Goal: Communication & Community: Participate in discussion

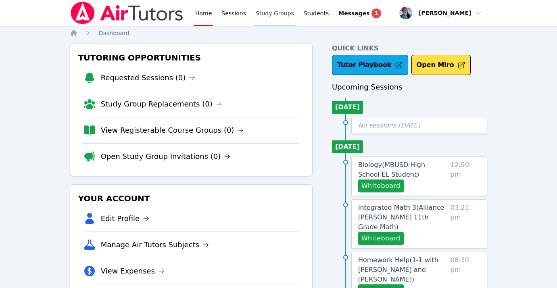
click at [265, 12] on link "Study Groups" at bounding box center [275, 13] width 42 height 26
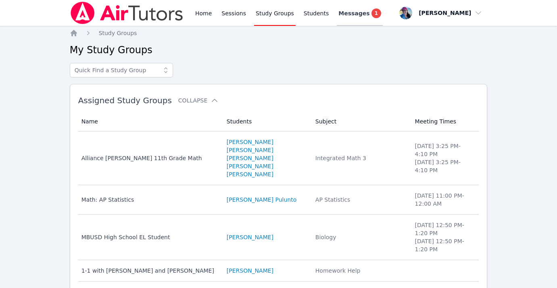
click at [353, 17] on span "Messages" at bounding box center [354, 13] width 31 height 8
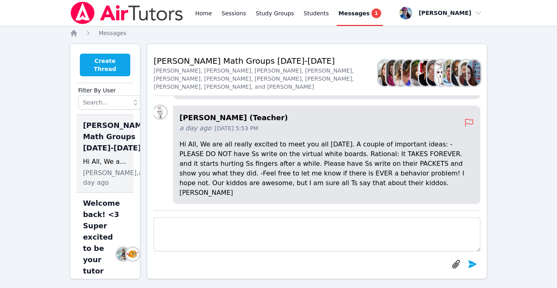
click at [111, 61] on button "Create Thread" at bounding box center [105, 65] width 50 height 23
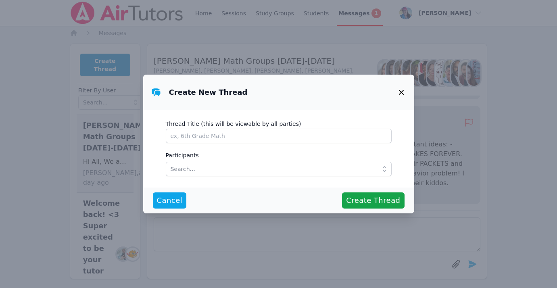
click at [219, 128] on label "Thread Title (this will be viewable by all parties)" at bounding box center [279, 123] width 226 height 12
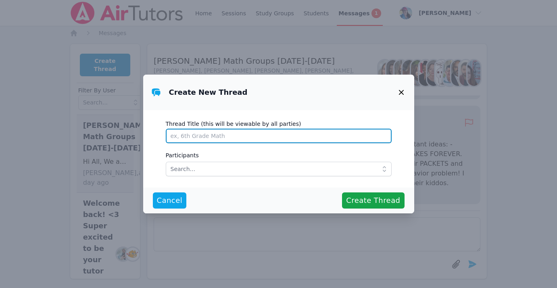
click at [219, 129] on input "Thread Title (this will be viewable by all parties)" at bounding box center [279, 136] width 226 height 15
type input "A"
type input "Wonderful group of students! They did a great job today!"
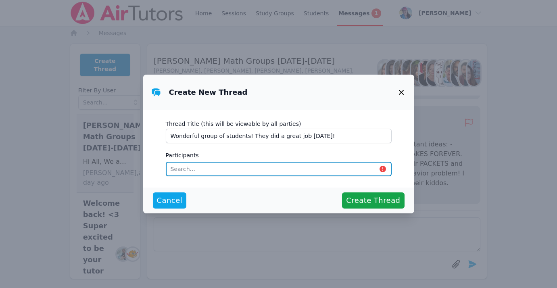
click at [220, 171] on input "text" at bounding box center [279, 169] width 226 height 15
type input "j"
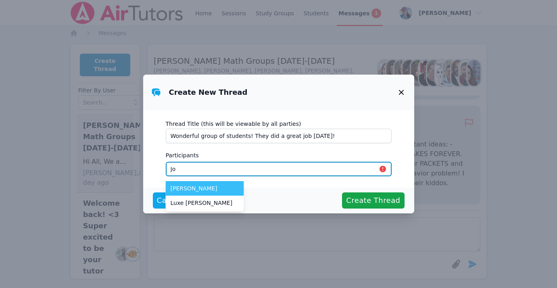
type input "J"
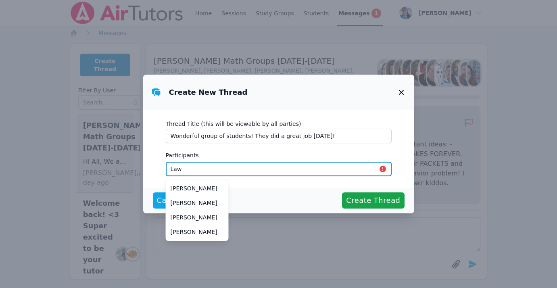
drag, startPoint x: 201, startPoint y: 163, endPoint x: 157, endPoint y: 163, distance: 44.0
click at [157, 163] on div "Thread Title (this will be viewable by all parties) Wonderful group of students…" at bounding box center [278, 148] width 271 height 77
drag, startPoint x: 196, startPoint y: 166, endPoint x: 155, endPoint y: 165, distance: 41.2
click at [155, 165] on div "Thread Title (this will be viewable by all parties) Wonderful group of students…" at bounding box center [278, 148] width 271 height 77
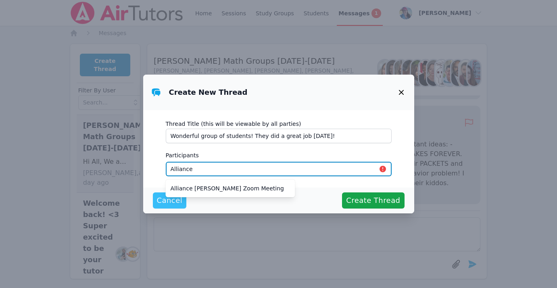
type input "Alliance"
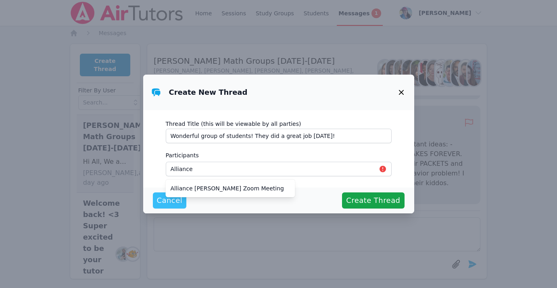
click at [165, 206] on button "Cancel" at bounding box center [170, 201] width 34 height 16
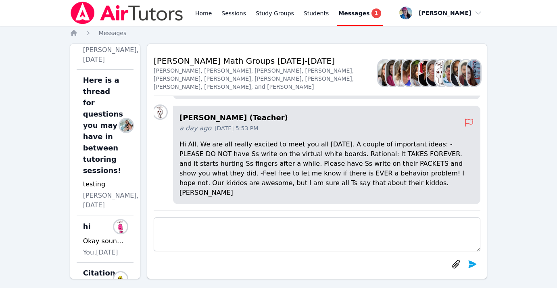
scroll to position [1237, 0]
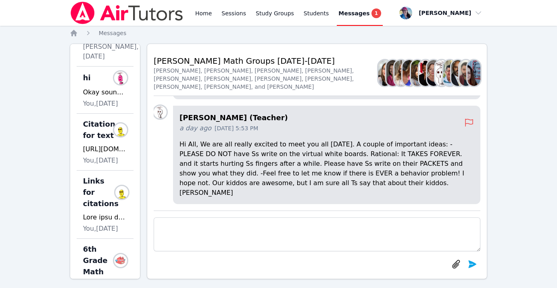
click at [200, 123] on h4 "Joyce Law (Teacher)" at bounding box center [322, 117] width 285 height 11
click at [262, 80] on div "Sarah Benzinger, Rebecca Miller, Sandra Davis, Alexis Asiama, Diana Carle, John…" at bounding box center [266, 79] width 225 height 24
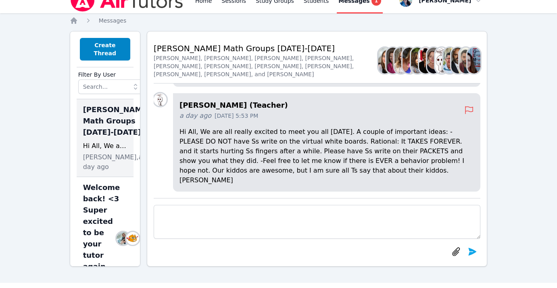
scroll to position [0, 0]
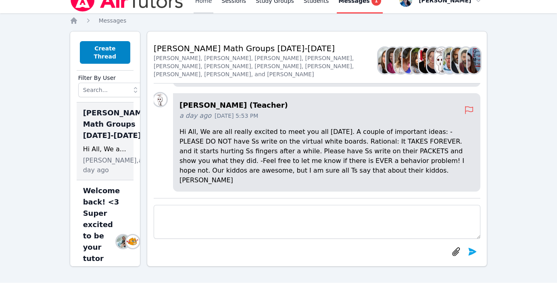
click at [201, 2] on link "Home" at bounding box center [204, 0] width 20 height 26
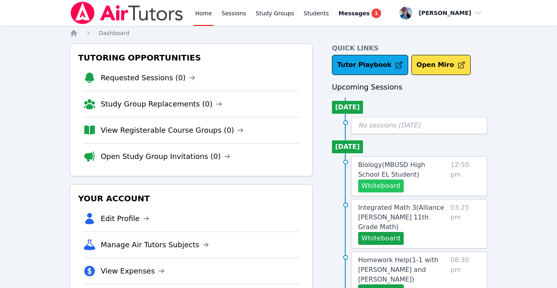
scroll to position [2, 0]
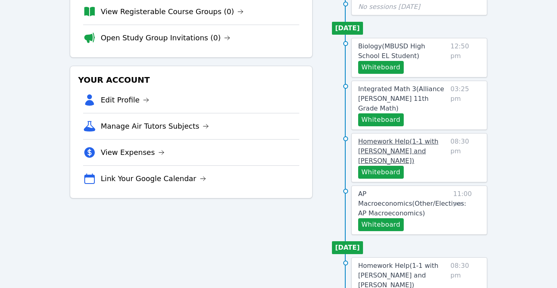
scroll to position [161, 0]
